Goal: Task Accomplishment & Management: Complete application form

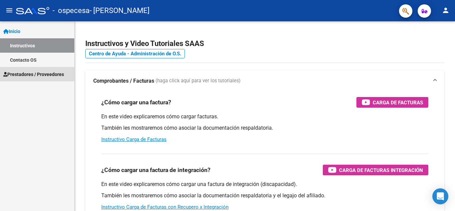
click at [51, 75] on span "Prestadores / Proveedores" at bounding box center [33, 74] width 61 height 7
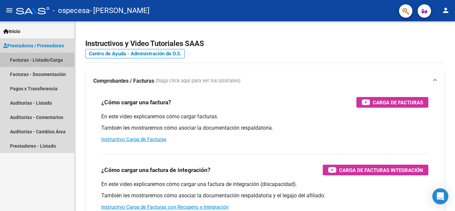
click at [51, 62] on link "Facturas - Listado/Carga" at bounding box center [37, 60] width 74 height 14
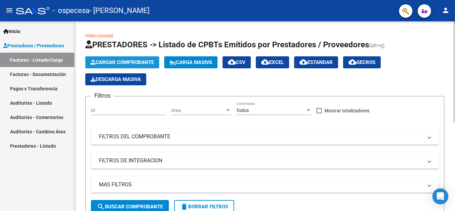
click at [114, 62] on span "Cargar Comprobante" at bounding box center [122, 62] width 63 height 6
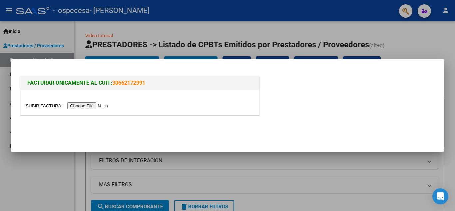
click at [102, 105] on input "file" at bounding box center [68, 105] width 84 height 7
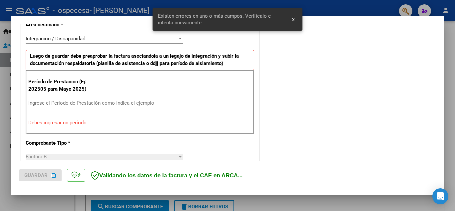
scroll to position [163, 0]
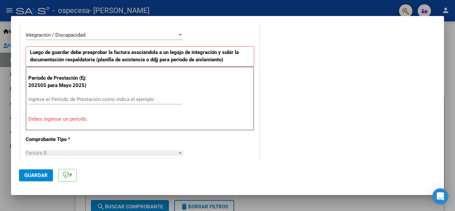
click at [115, 35] on div "Integración / Discapacidad" at bounding box center [101, 35] width 151 height 6
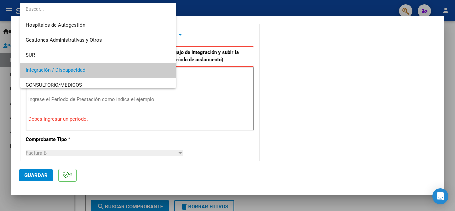
scroll to position [35, 0]
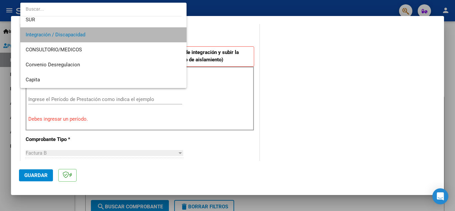
click at [115, 35] on span "Integración / Discapacidad" at bounding box center [103, 34] width 155 height 15
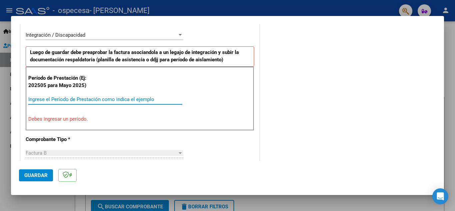
click at [111, 98] on input "Ingrese el Período de Prestación como indica el ejemplo" at bounding box center [105, 99] width 154 height 6
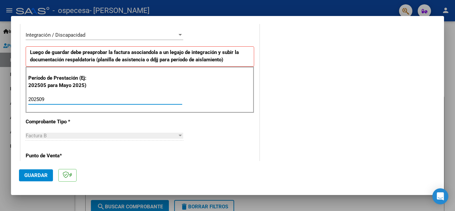
type input "202509"
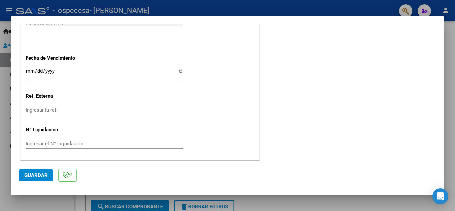
scroll to position [449, 0]
click at [176, 71] on input "Ingresar la fecha" at bounding box center [104, 73] width 157 height 11
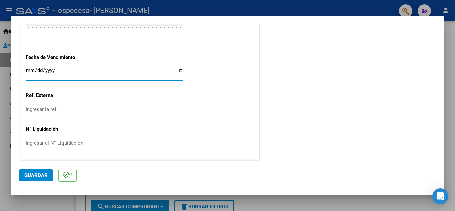
type input "[DATE]"
click at [31, 171] on button "Guardar" at bounding box center [36, 175] width 34 height 12
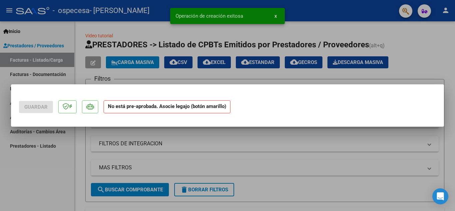
scroll to position [0, 0]
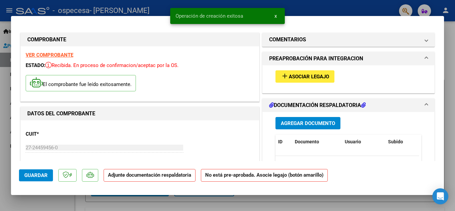
click at [291, 77] on span "Asociar Legajo" at bounding box center [308, 77] width 40 height 6
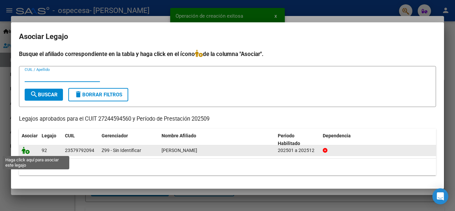
click at [25, 151] on icon at bounding box center [26, 149] width 8 height 7
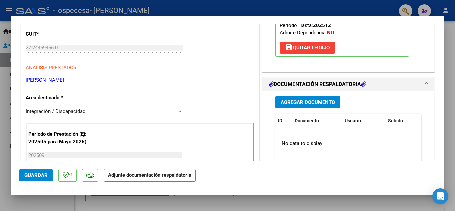
scroll to position [133, 0]
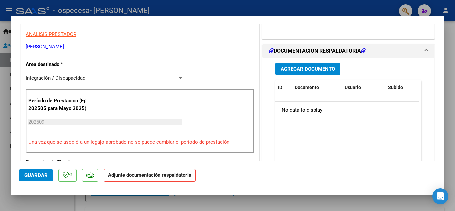
click at [297, 66] on span "Agregar Documento" at bounding box center [307, 69] width 54 height 6
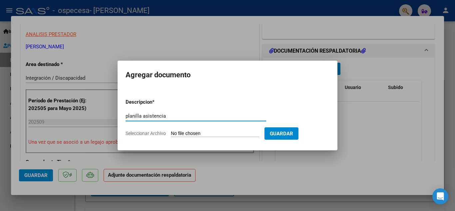
type input "planilla asistencia"
click at [238, 130] on form "Descripcion * planilla asistencia Escriba aquí una descripcion Seleccionar Arch…" at bounding box center [227, 117] width 204 height 49
click at [222, 132] on input "Seleccionar Archivo" at bounding box center [215, 133] width 88 height 6
type input "C:\fakepath\[PERSON_NAME] SEPTIEMBRE.pdf"
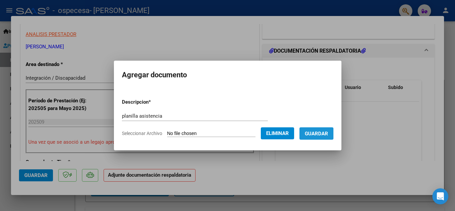
click at [326, 136] on button "Guardar" at bounding box center [316, 133] width 34 height 12
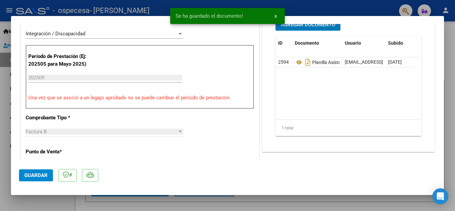
scroll to position [200, 0]
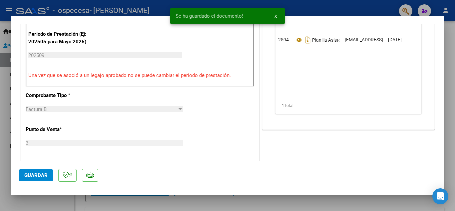
click at [28, 174] on span "Guardar" at bounding box center [35, 175] width 23 height 6
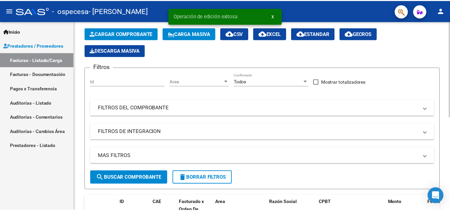
scroll to position [0, 0]
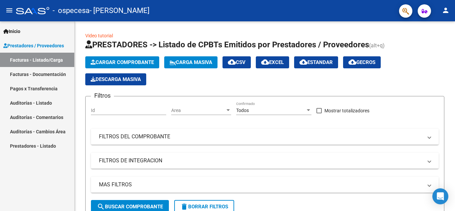
click at [445, 11] on mat-icon "person" at bounding box center [445, 10] width 8 height 8
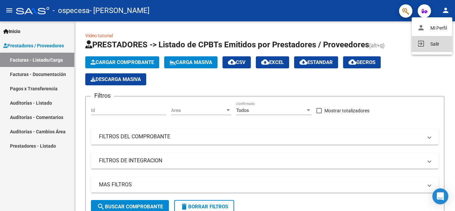
click at [435, 38] on button "exit_to_app Salir" at bounding box center [431, 44] width 41 height 16
